Goal: Information Seeking & Learning: Find specific fact

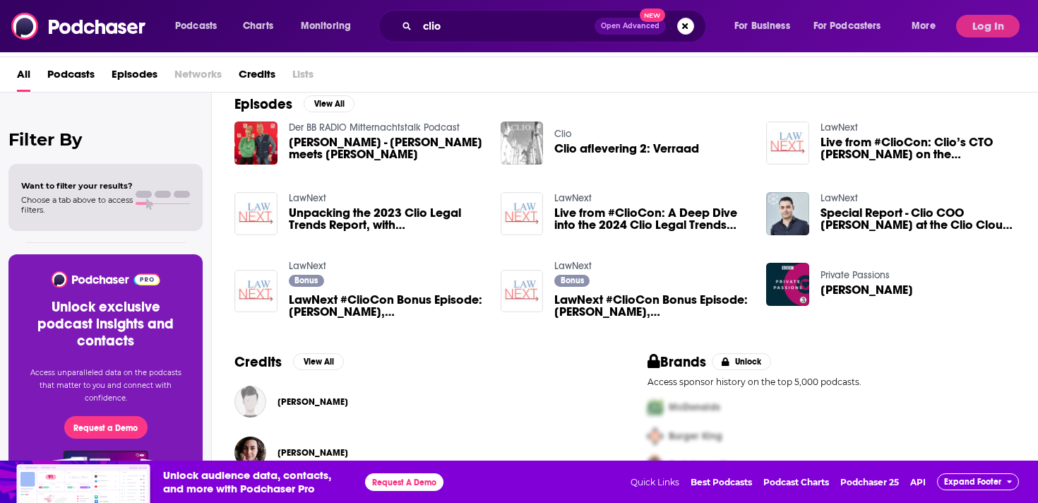
scroll to position [206, 0]
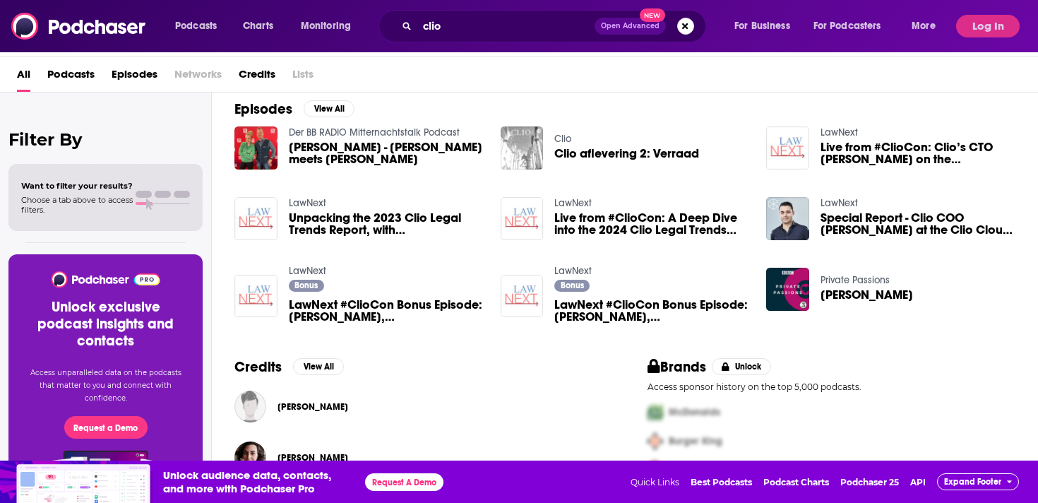
click at [864, 74] on div "All Podcasts Episodes Networks Credits Lists" at bounding box center [522, 77] width 1010 height 29
click at [995, 25] on button "Log In" at bounding box center [988, 26] width 64 height 23
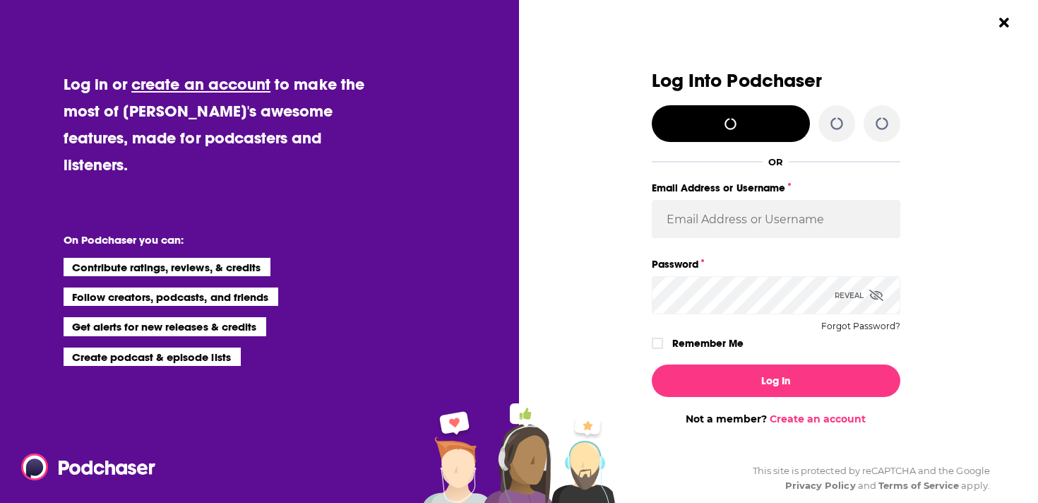
scroll to position [0, 0]
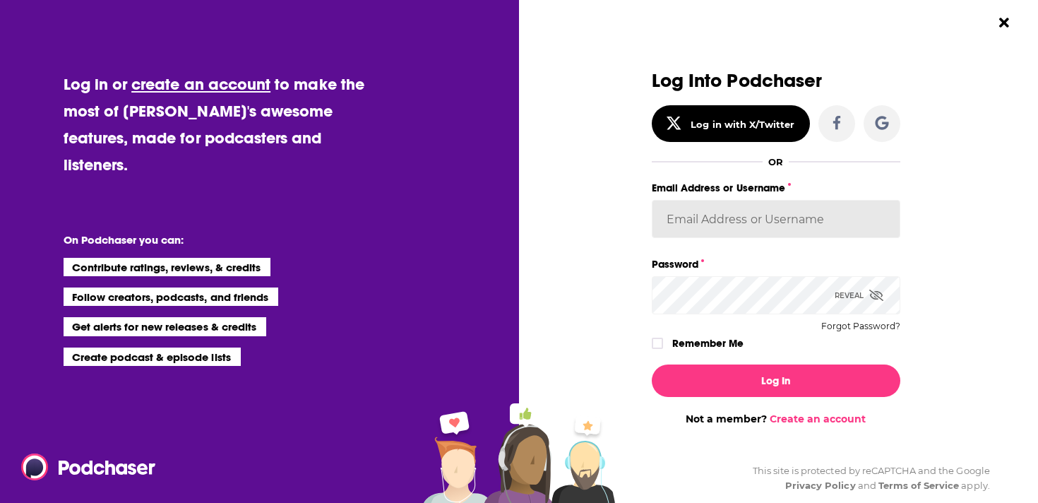
click at [779, 203] on input "Email Address or Username" at bounding box center [776, 219] width 249 height 38
type input "[PERSON_NAME][EMAIL_ADDRESS][DOMAIN_NAME]"
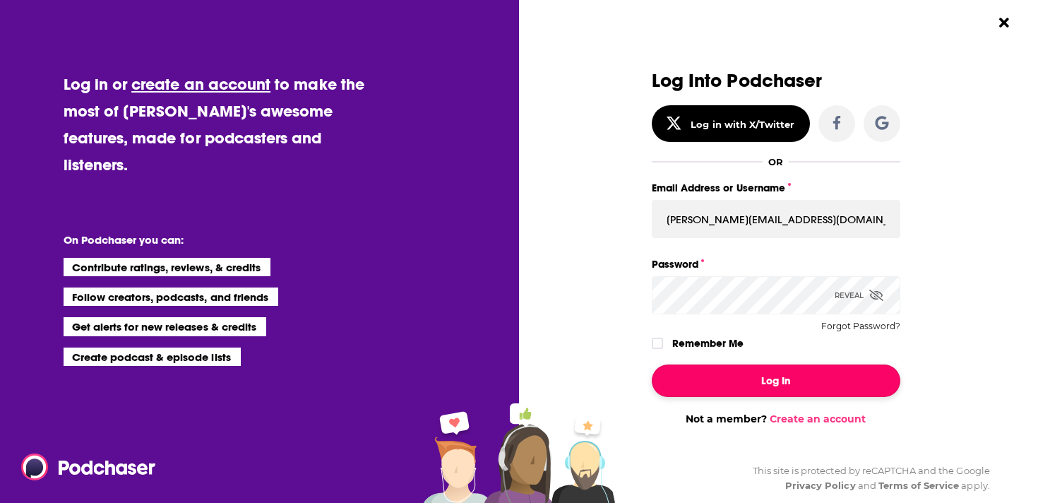
click at [778, 376] on button "Log In" at bounding box center [776, 380] width 249 height 32
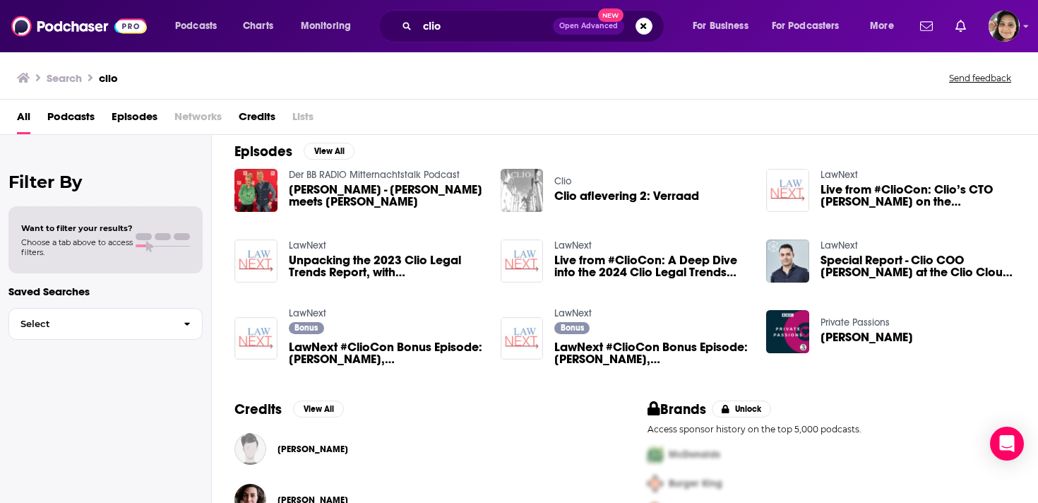
click at [424, 107] on div "All Podcasts Episodes Networks Credits Lists" at bounding box center [522, 119] width 1010 height 29
click at [336, 148] on button "View All" at bounding box center [329, 151] width 51 height 17
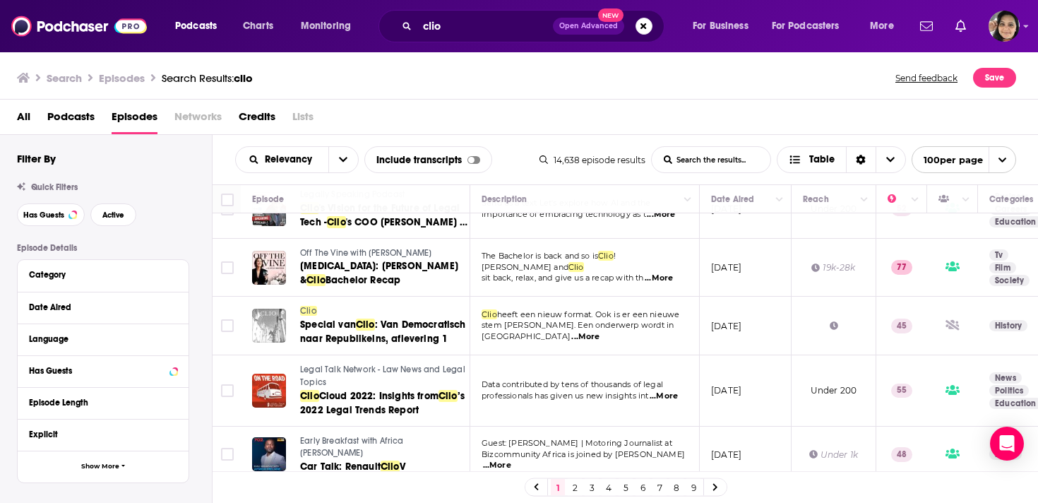
scroll to position [1489, 0]
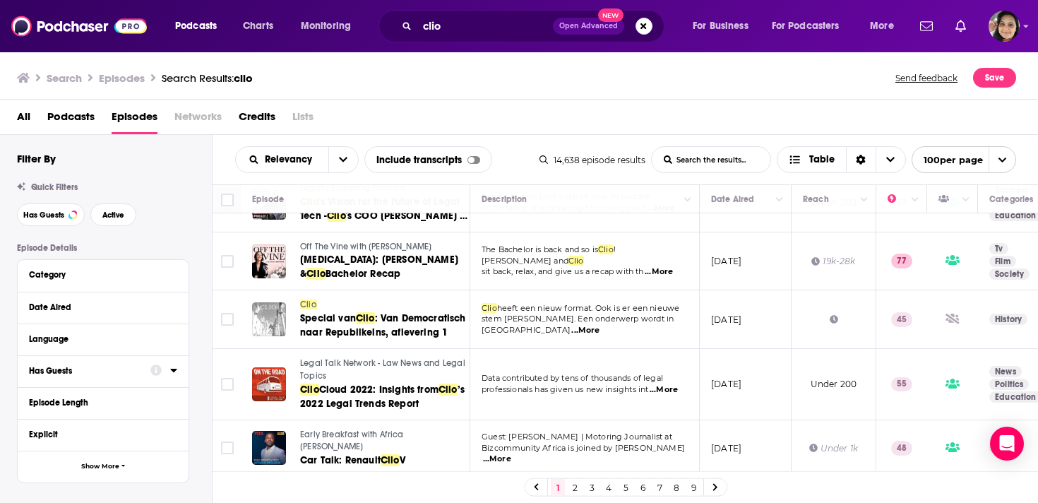
click at [176, 370] on icon at bounding box center [173, 371] width 6 height 4
click at [68, 403] on span "All" at bounding box center [96, 397] width 132 height 18
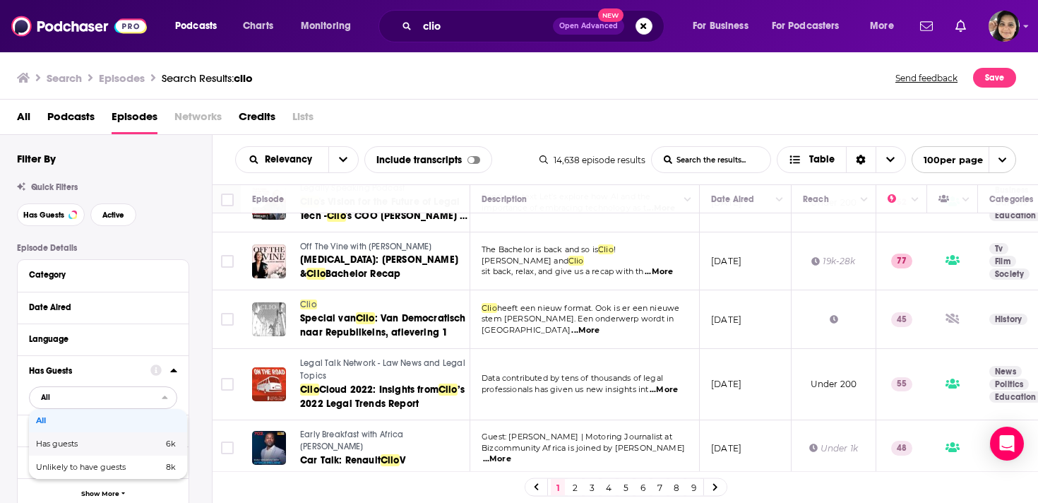
click at [78, 448] on span "Has guests" at bounding box center [78, 444] width 84 height 8
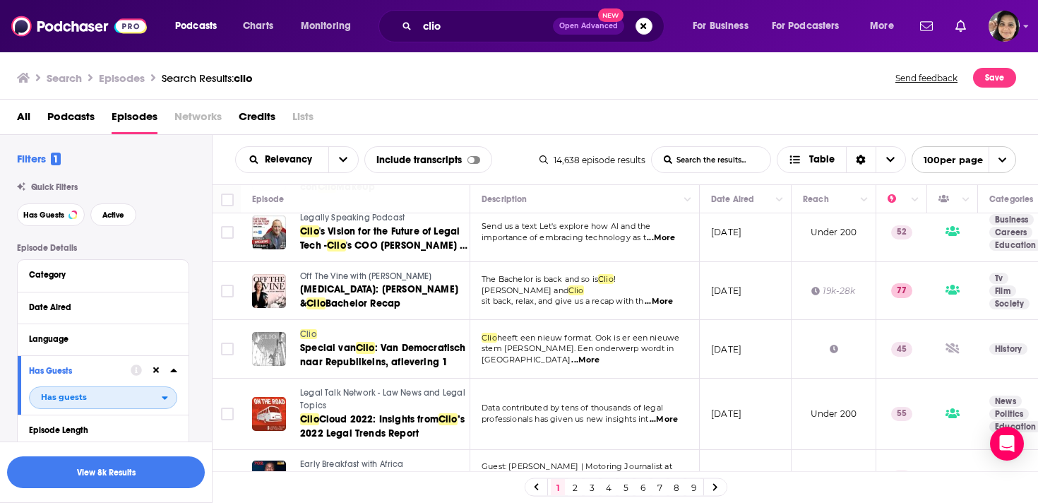
scroll to position [1572, 0]
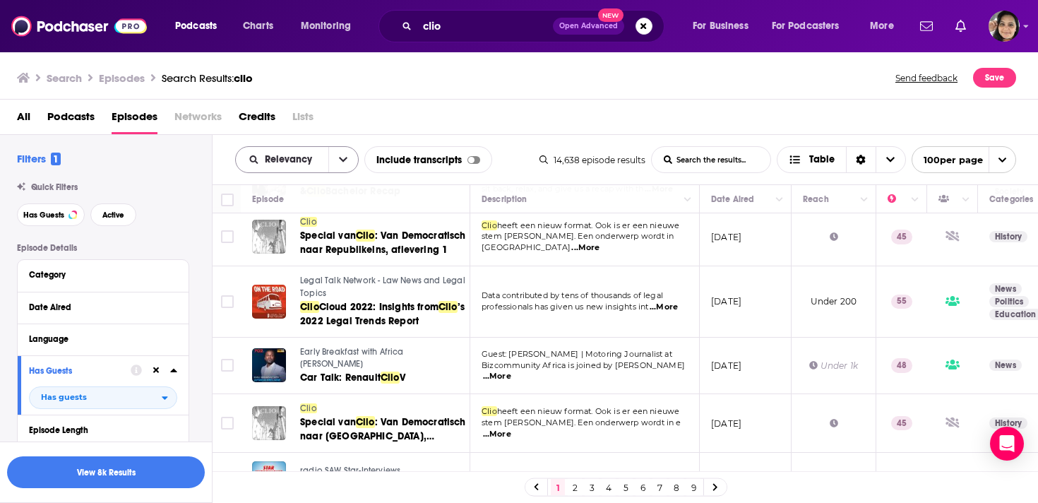
click at [342, 157] on icon "open menu" at bounding box center [343, 160] width 8 height 10
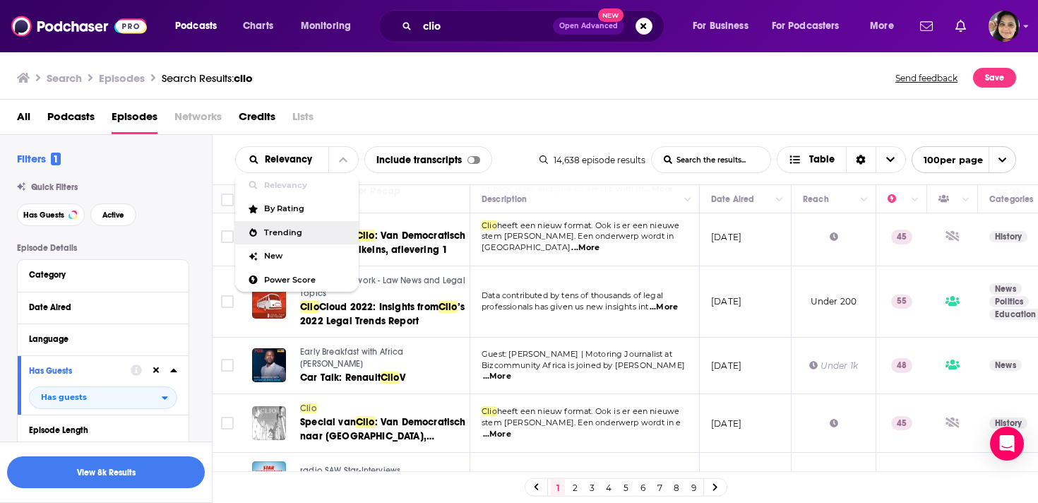
click at [494, 113] on div "All Podcasts Episodes Networks Credits Lists" at bounding box center [522, 119] width 1010 height 29
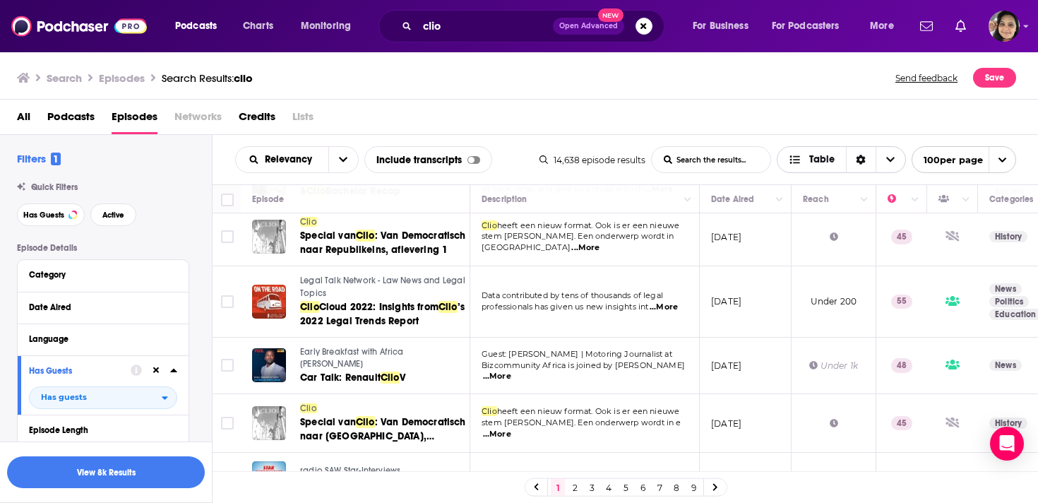
click at [877, 153] on span "Choose View" at bounding box center [891, 159] width 30 height 25
click at [851, 157] on div "Sort Direction" at bounding box center [861, 159] width 30 height 25
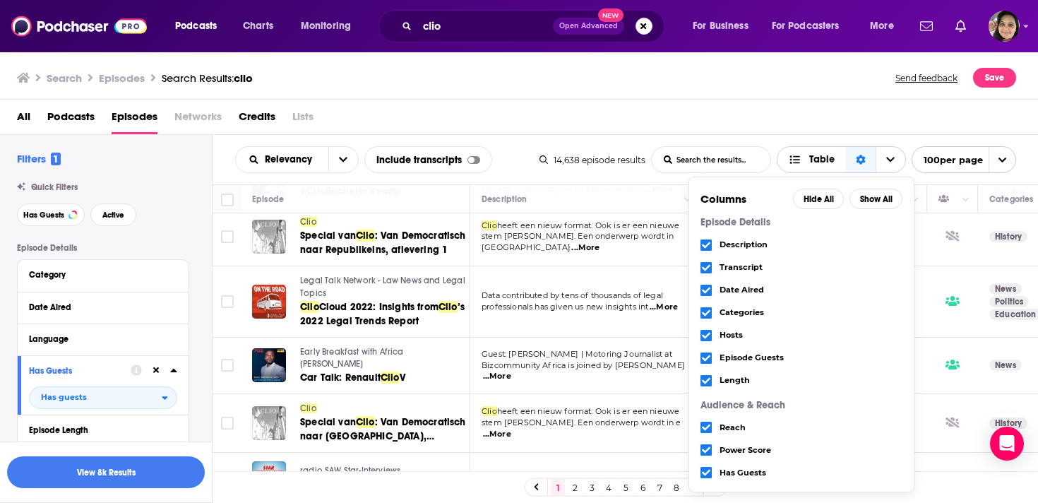
click at [852, 157] on div "Sort Direction" at bounding box center [861, 159] width 30 height 25
click at [823, 158] on span "Table" at bounding box center [821, 160] width 25 height 10
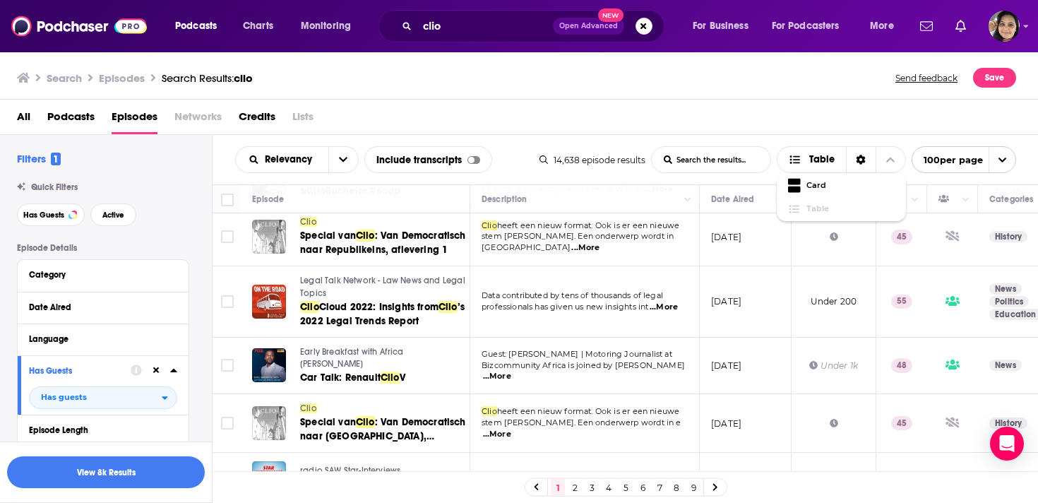
click at [780, 108] on div "All Podcasts Episodes Networks Credits Lists" at bounding box center [522, 119] width 1010 height 29
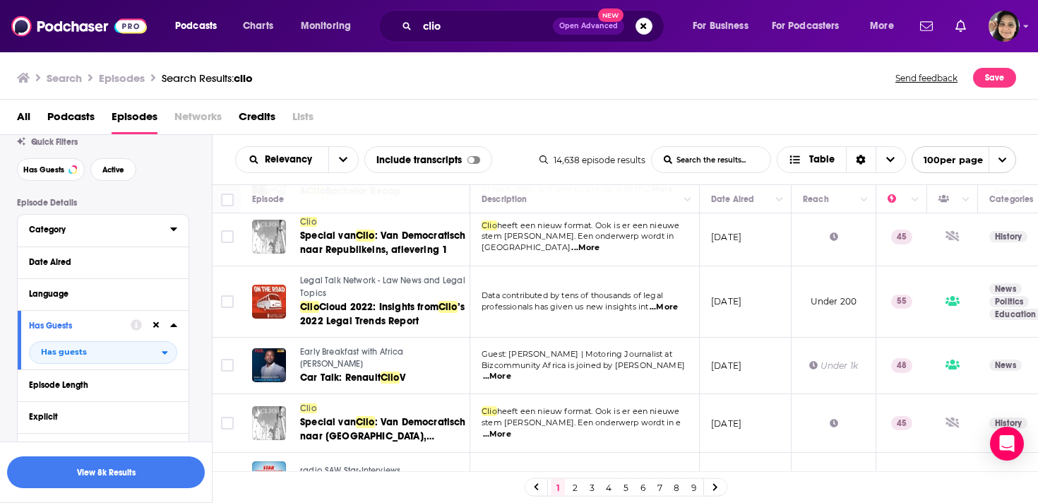
scroll to position [47, 0]
click at [90, 258] on div "Date Aired" at bounding box center [95, 261] width 132 height 10
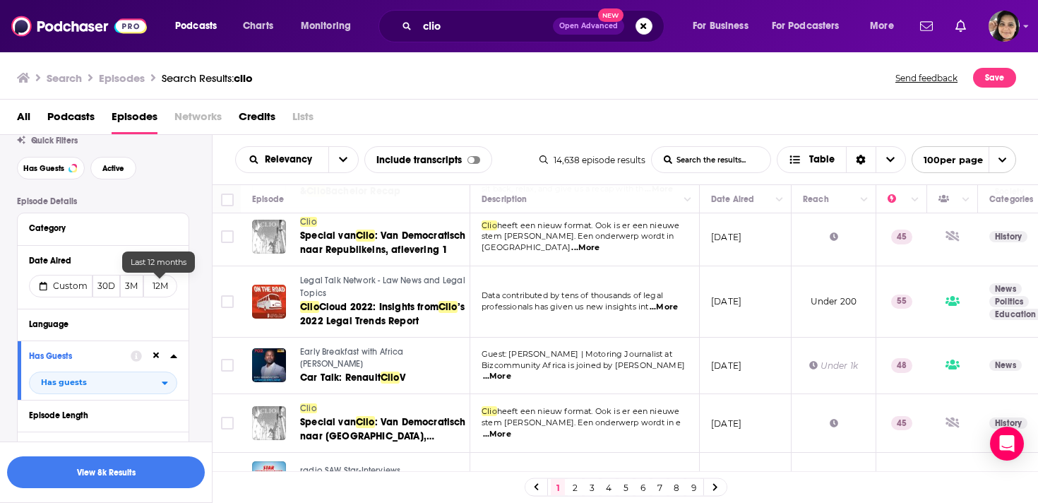
click at [163, 287] on button "12M" at bounding box center [160, 286] width 34 height 23
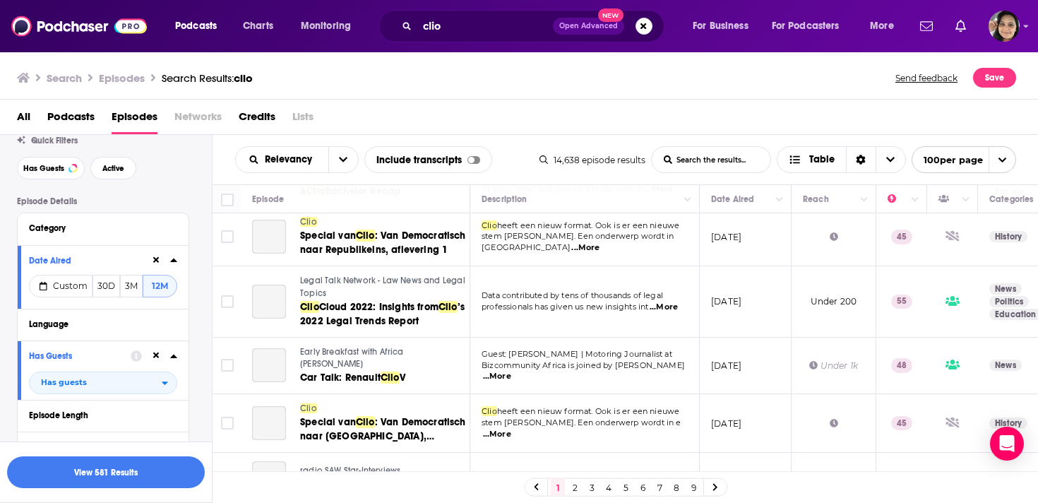
scroll to position [150, 0]
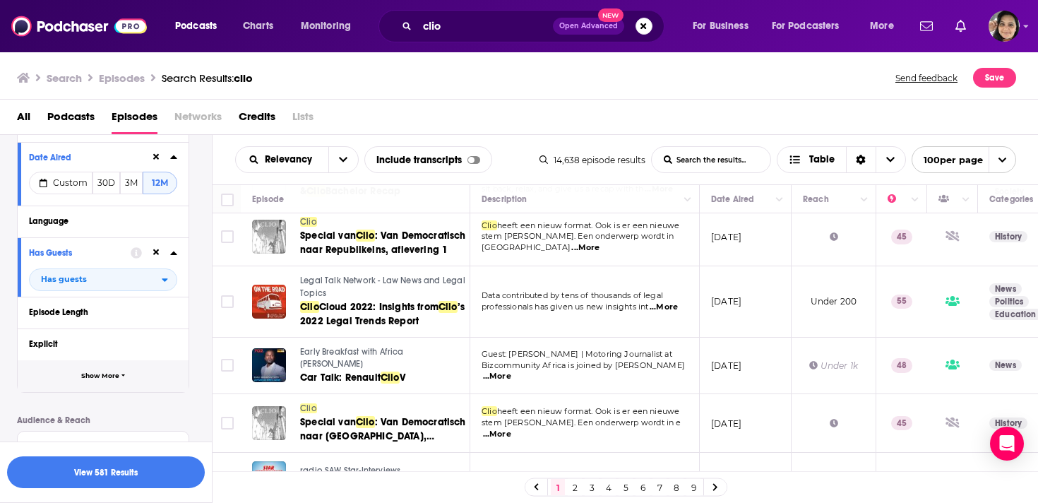
click at [108, 378] on span "Show More" at bounding box center [100, 376] width 38 height 8
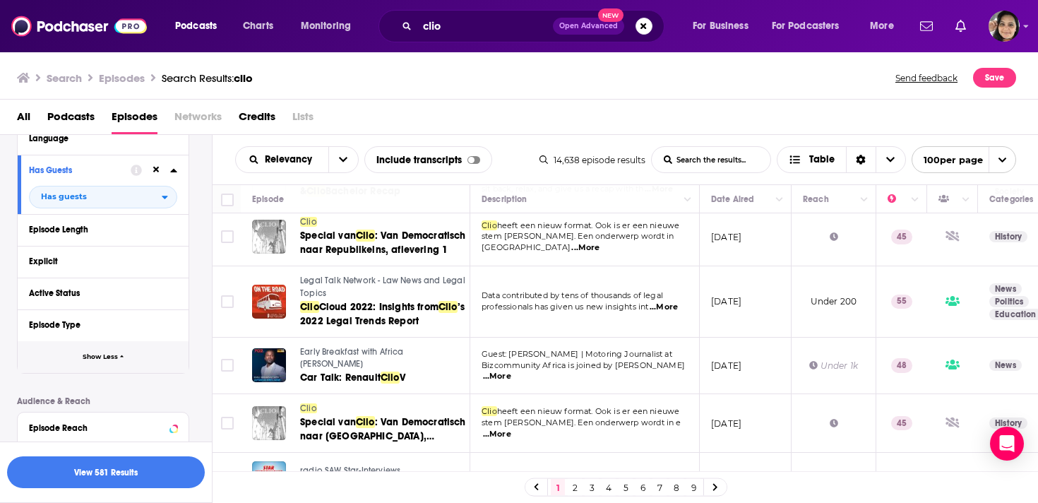
scroll to position [276, 0]
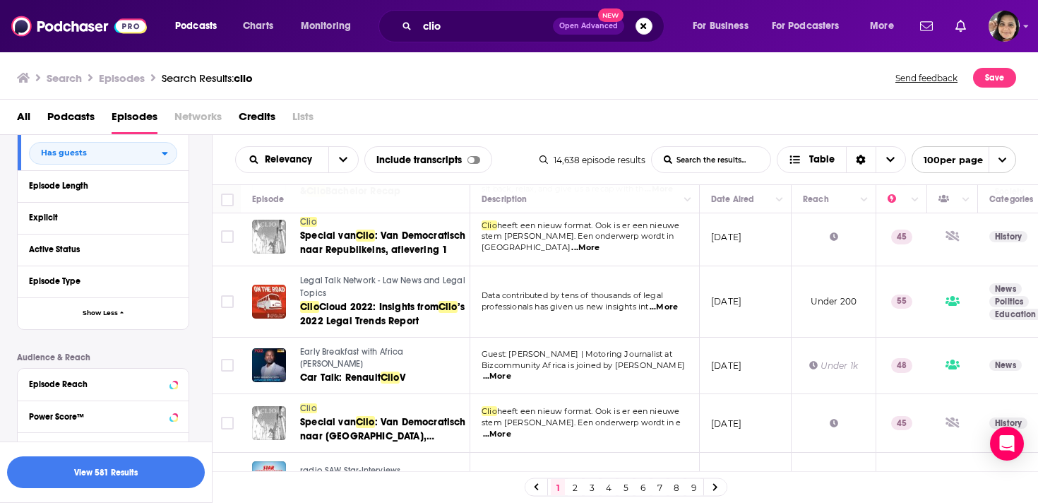
click at [181, 255] on div "Active Status" at bounding box center [103, 250] width 171 height 32
click at [174, 251] on icon at bounding box center [173, 249] width 6 height 4
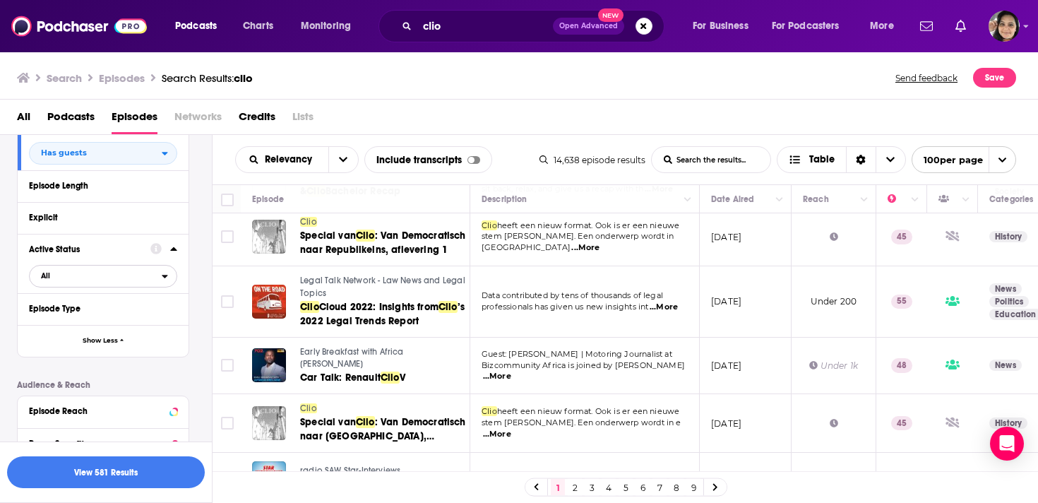
click at [123, 285] on span "All" at bounding box center [96, 275] width 132 height 18
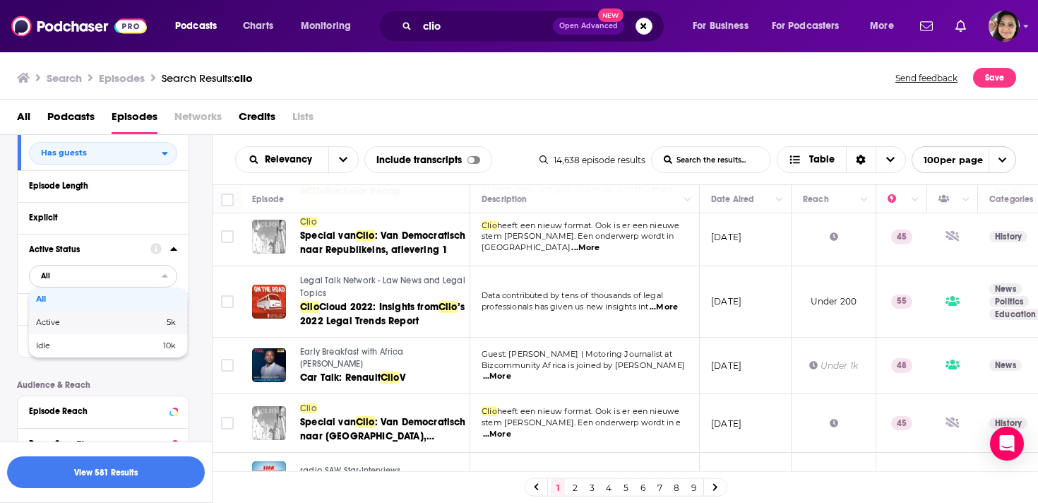
click at [91, 321] on span "Active" at bounding box center [74, 322] width 76 height 8
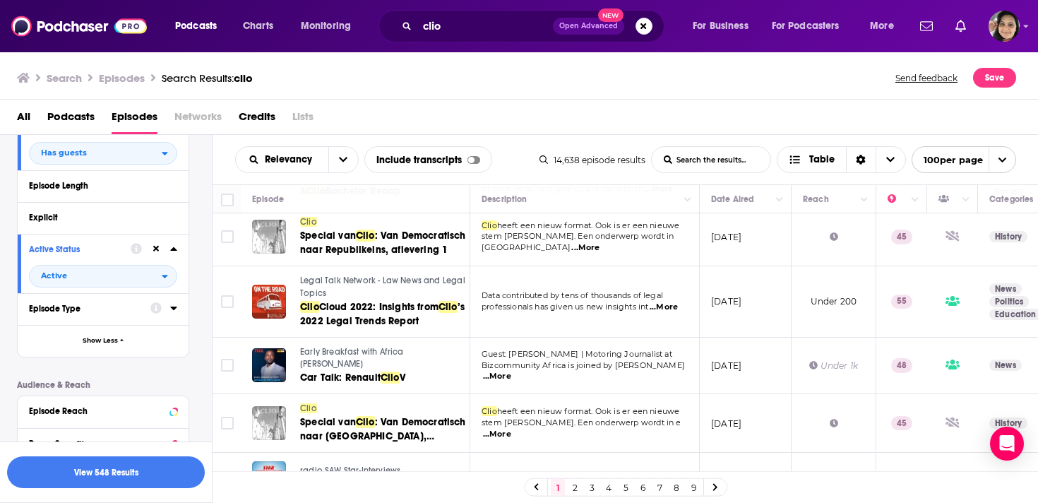
click at [177, 312] on icon at bounding box center [173, 307] width 7 height 11
click at [173, 309] on icon at bounding box center [173, 307] width 7 height 11
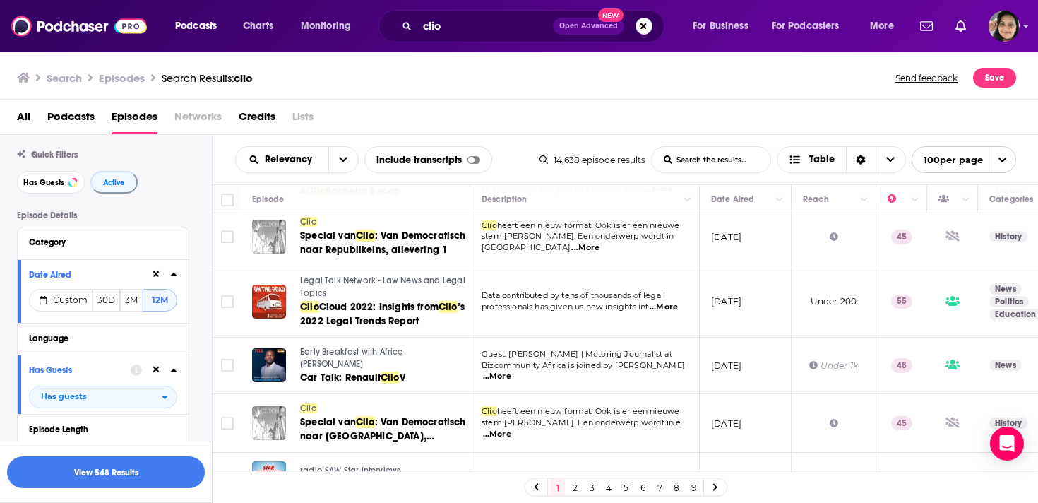
scroll to position [0, 0]
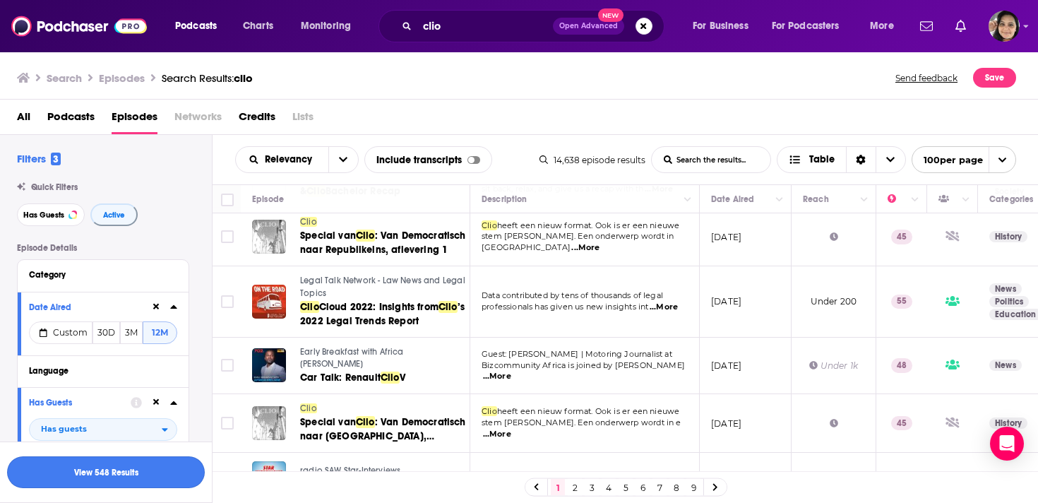
click at [118, 474] on button "View 548 Results" at bounding box center [106, 472] width 198 height 32
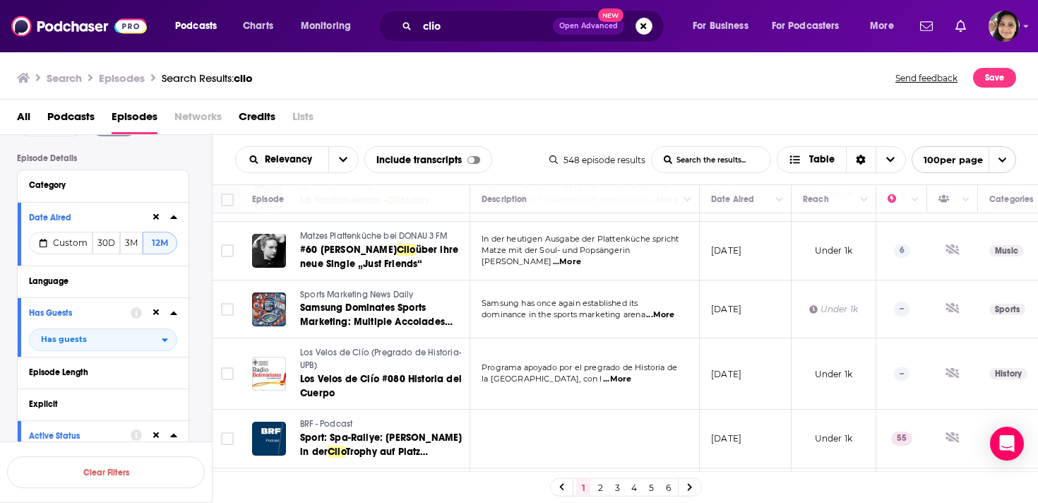
scroll to position [96, 0]
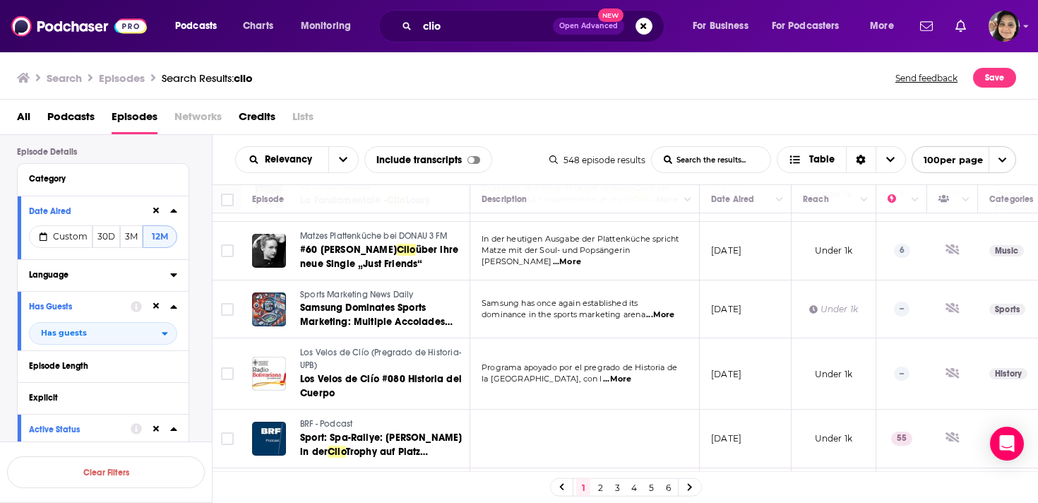
click at [174, 271] on icon at bounding box center [173, 274] width 7 height 11
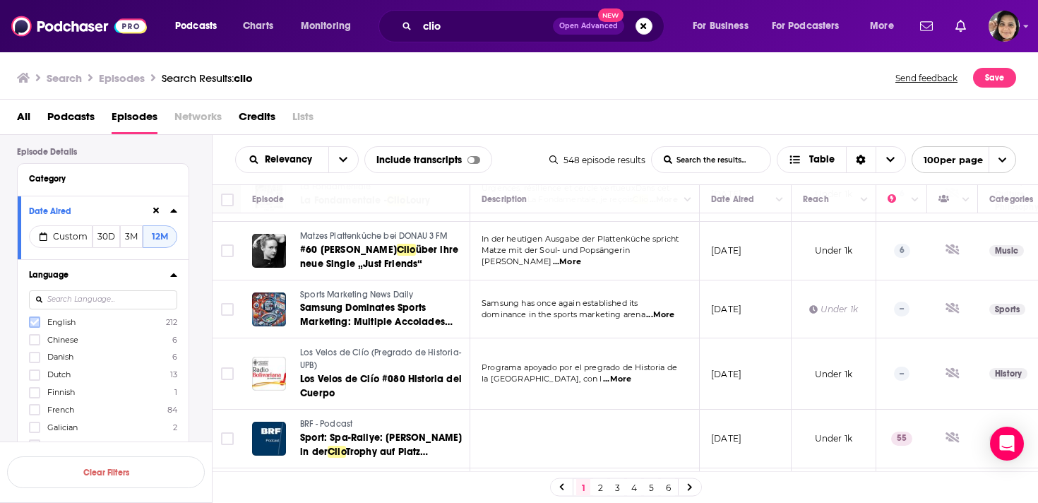
click at [37, 323] on icon at bounding box center [34, 322] width 8 height 6
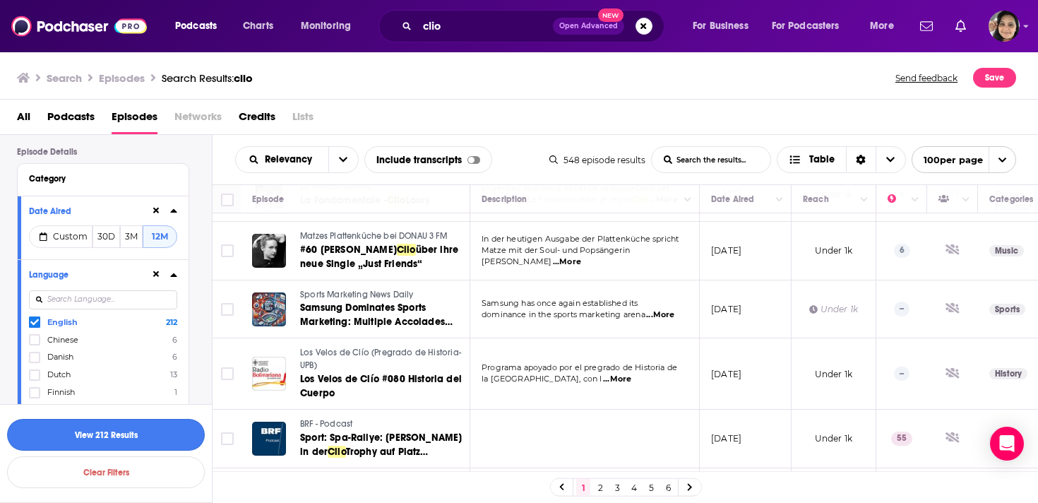
click at [135, 432] on button "View 212 Results" at bounding box center [106, 435] width 198 height 32
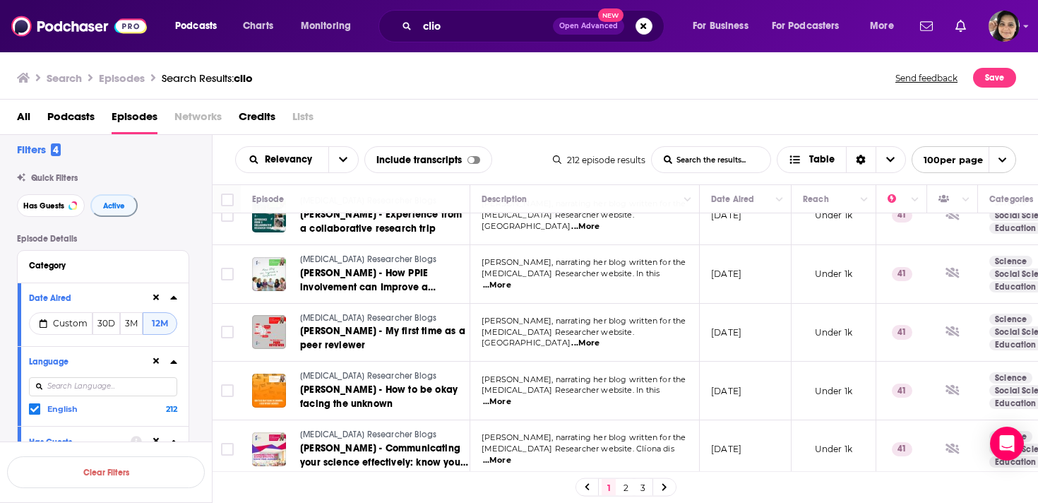
scroll to position [2, 0]
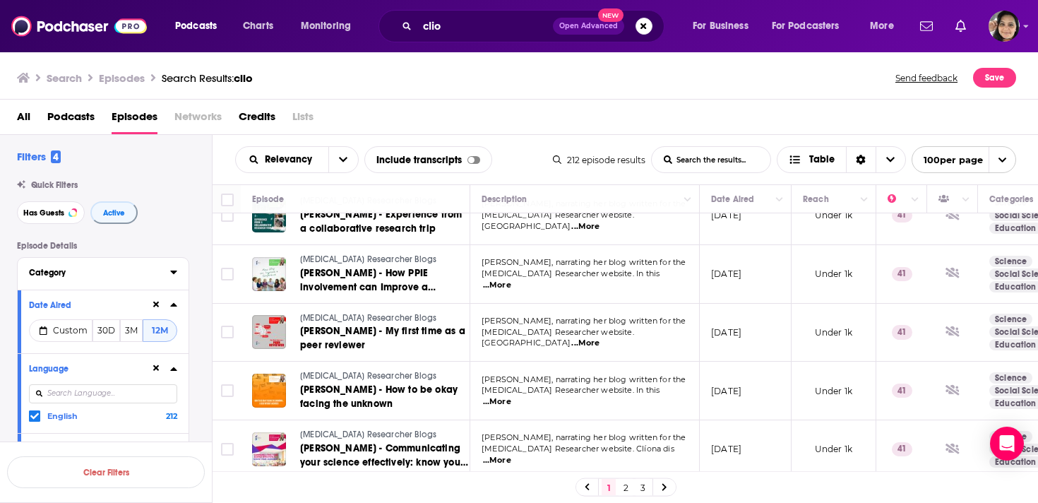
click at [172, 272] on icon at bounding box center [173, 271] width 7 height 11
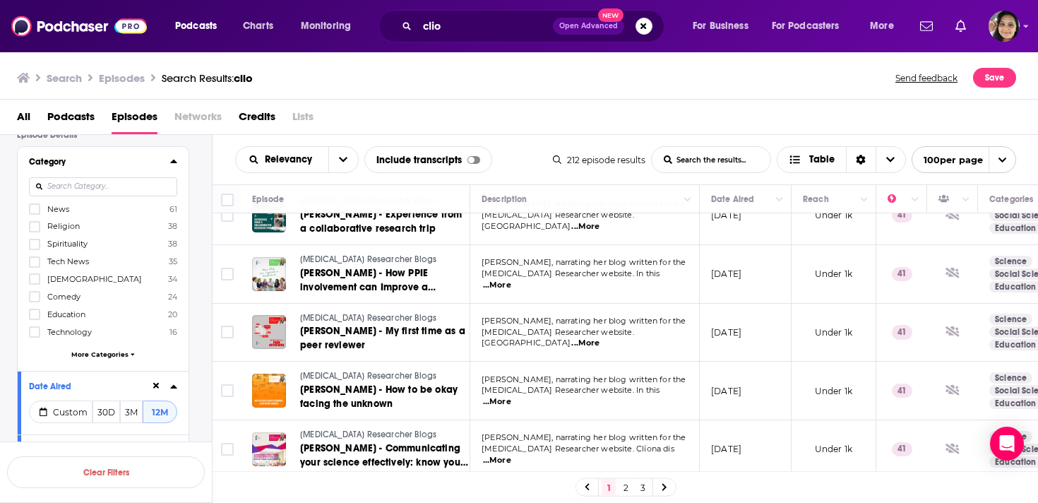
scroll to position [114, 0]
click at [108, 352] on span "More Categories" at bounding box center [99, 353] width 57 height 8
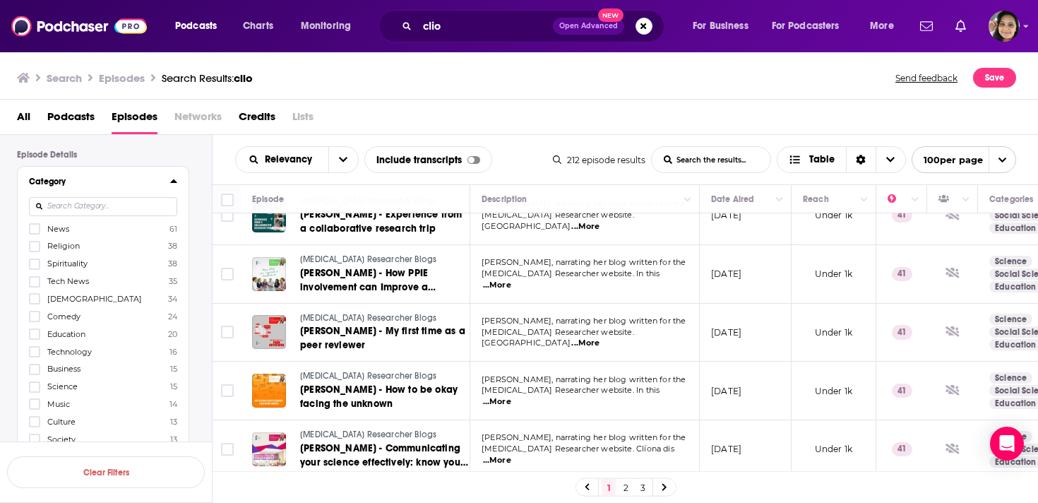
scroll to position [73, 0]
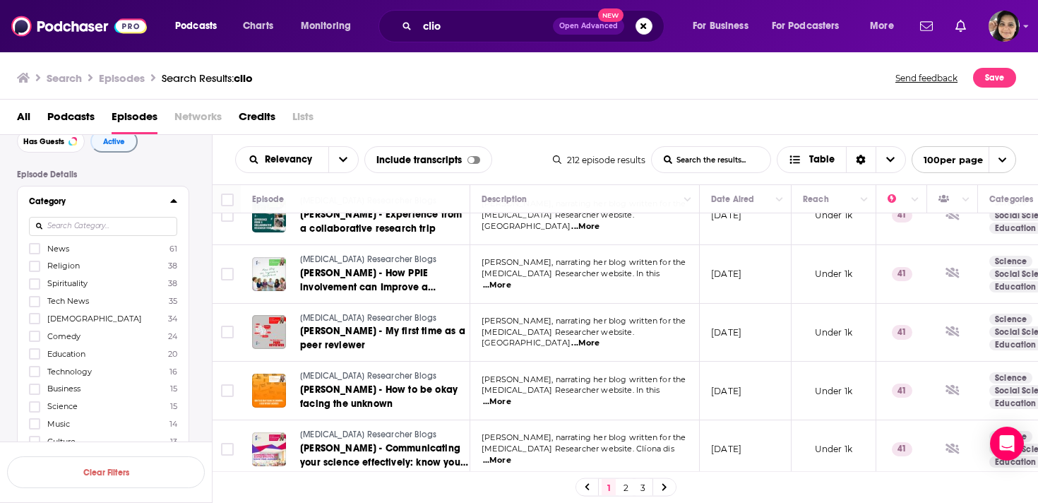
click at [93, 223] on input at bounding box center [103, 226] width 148 height 19
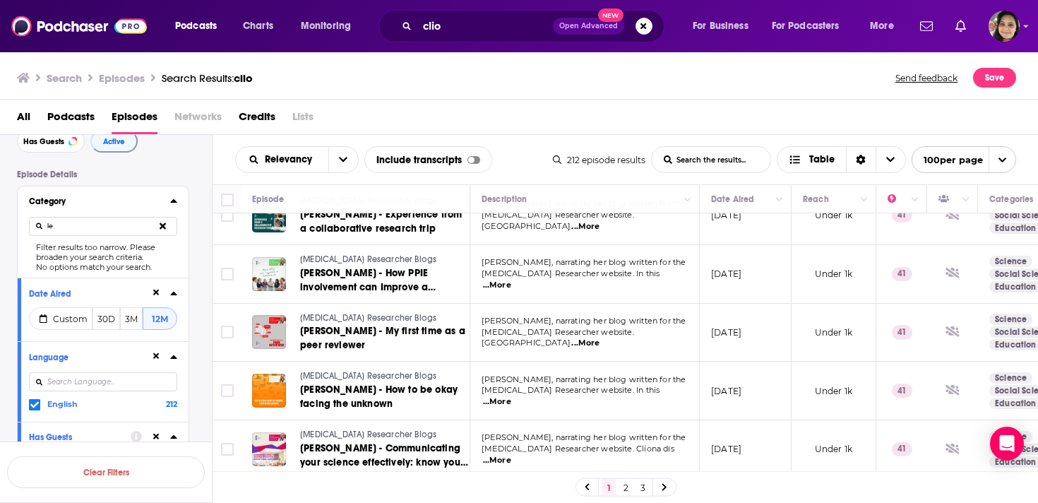
type input "l"
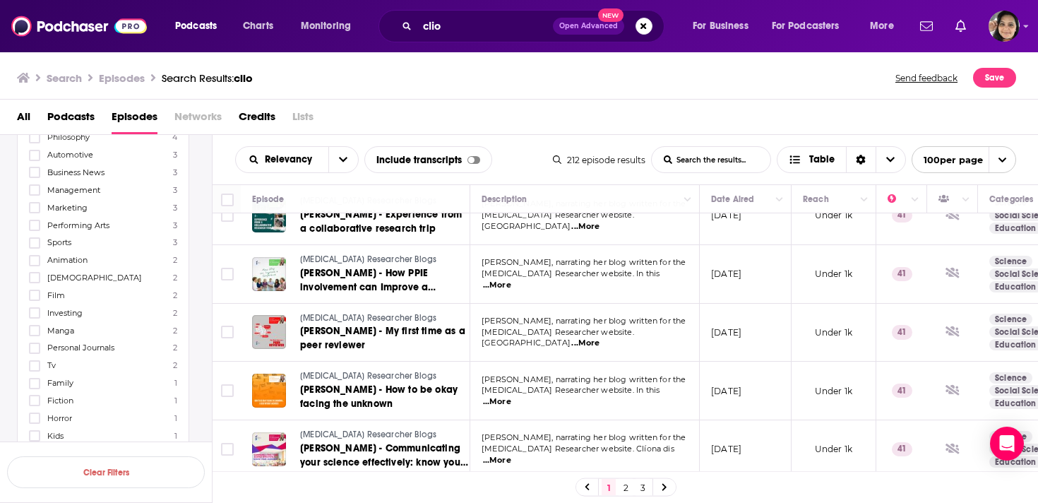
scroll to position [585, 0]
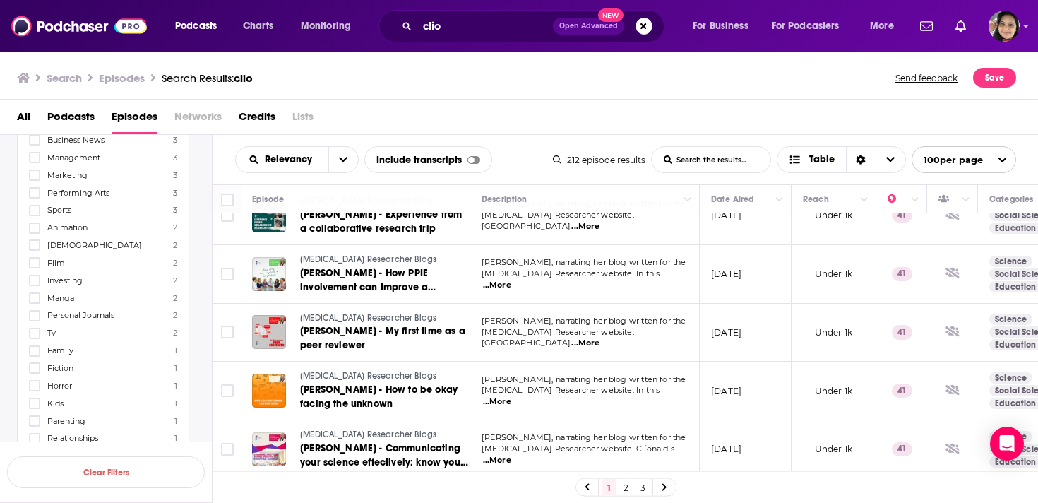
click at [429, 65] on div "Search Episodes Search Results: clio Send feedback Save" at bounding box center [519, 75] width 1039 height 49
click at [522, 92] on div "Search Episodes Search Results: clio Send feedback Save" at bounding box center [519, 75] width 1039 height 49
